Goal: Task Accomplishment & Management: Manage account settings

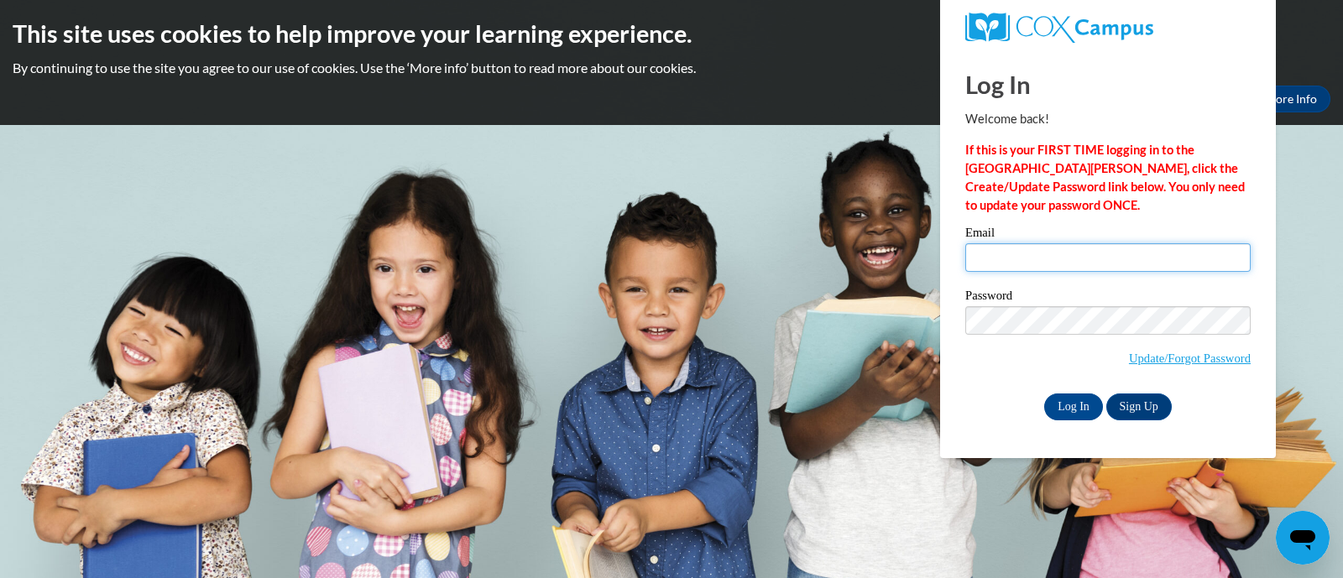
click at [1042, 253] on input "Email" at bounding box center [1107, 257] width 285 height 29
type input "[EMAIL_ADDRESS][DOMAIN_NAME]"
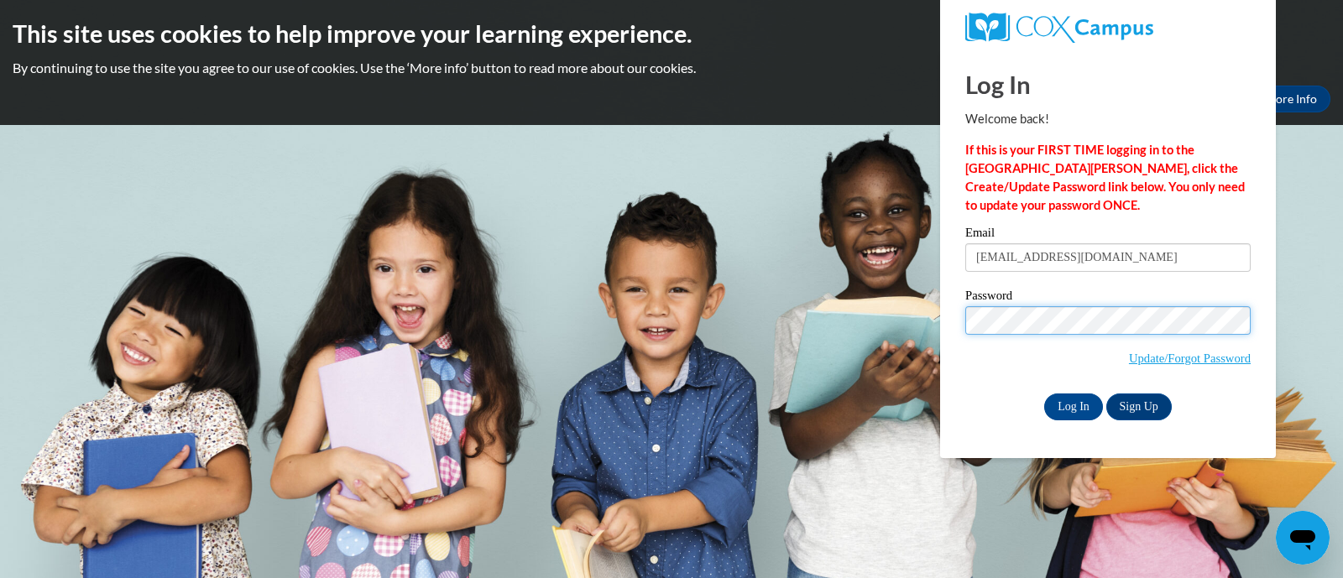
click at [1044, 394] on input "Log In" at bounding box center [1073, 407] width 59 height 27
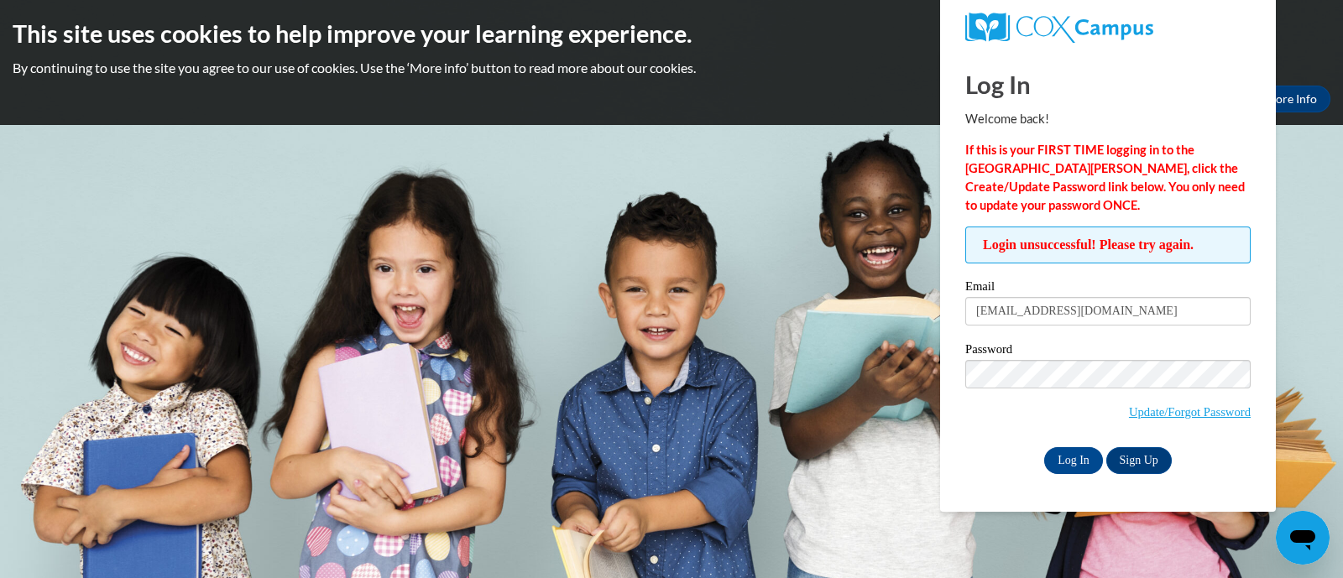
click at [1079, 389] on span "Update/Forgot Password" at bounding box center [1107, 395] width 285 height 70
click at [1044, 447] on input "Log In" at bounding box center [1073, 460] width 59 height 27
